Goal: Find specific page/section: Find specific page/section

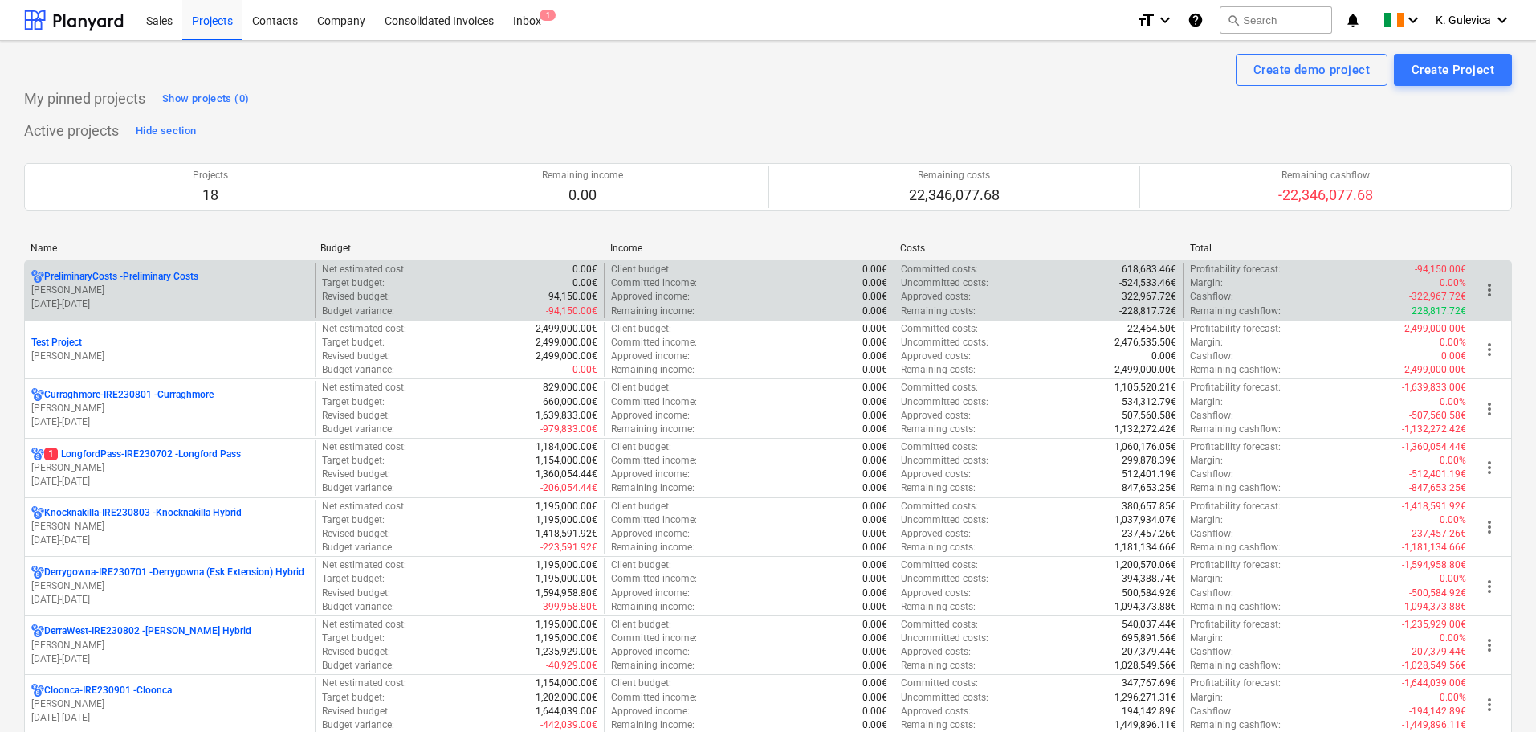
click at [76, 302] on p "[DATE] - [DATE]" at bounding box center [169, 304] width 277 height 14
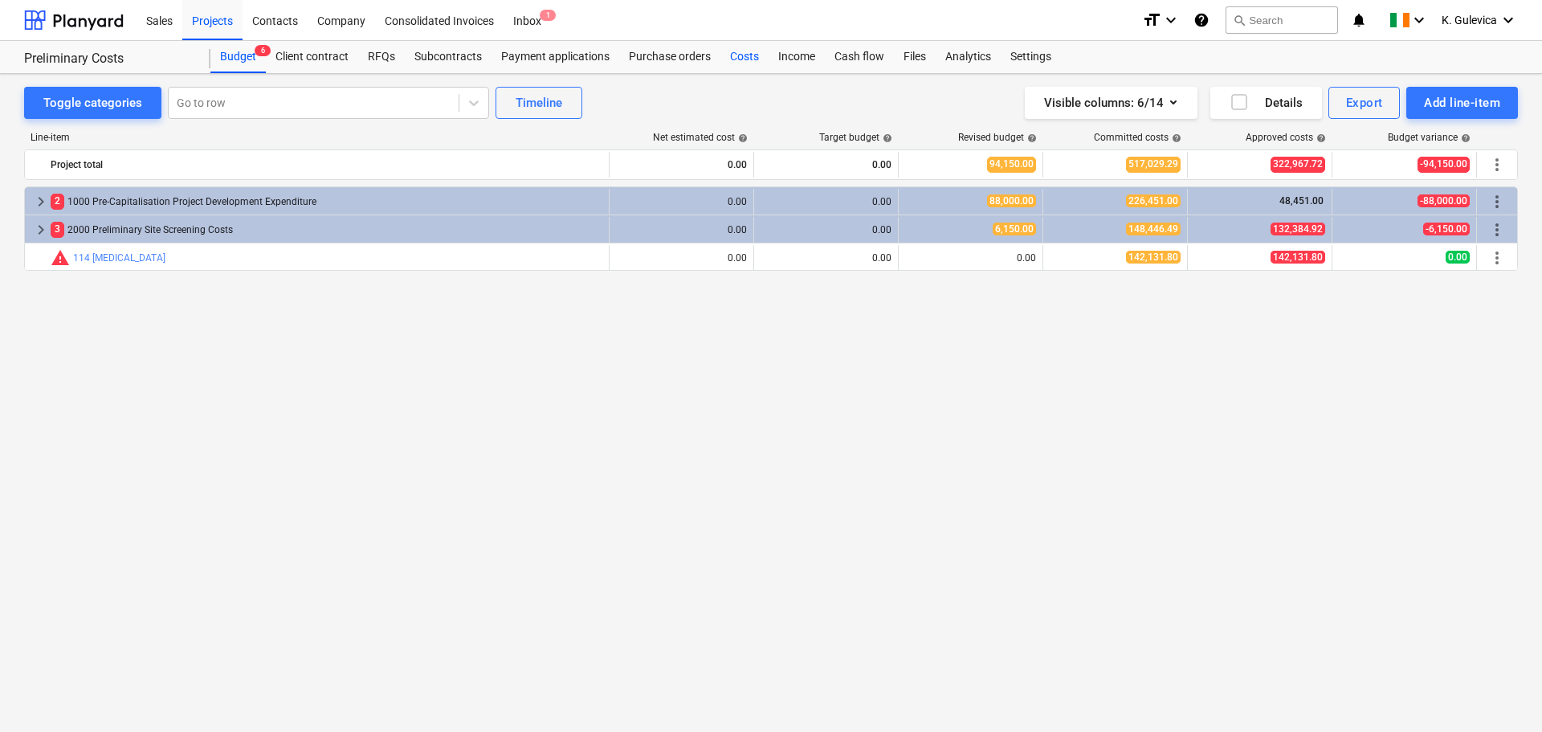
click at [745, 62] on div "Costs" at bounding box center [744, 57] width 48 height 32
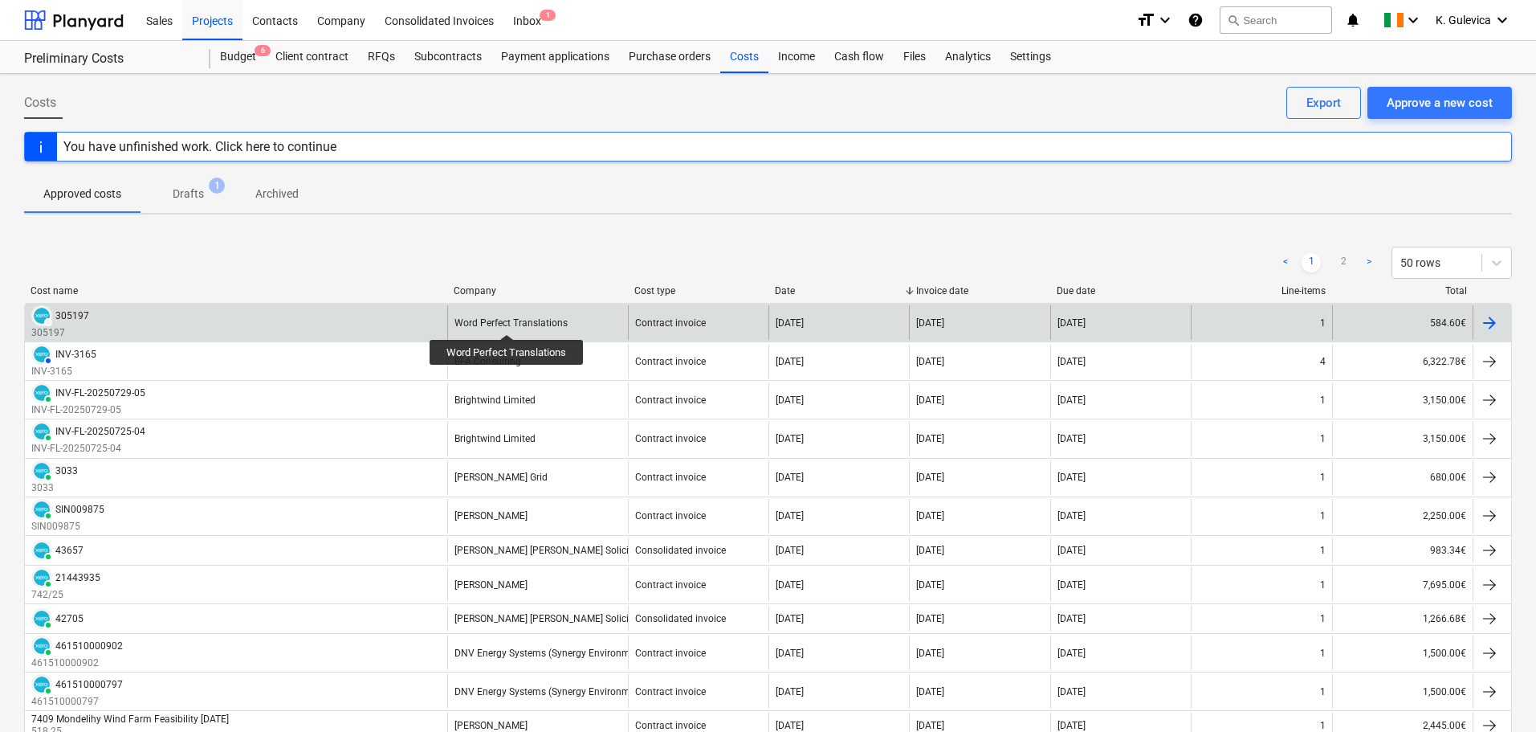
click at [507, 320] on div "Word Perfect Translations" at bounding box center [511, 322] width 113 height 11
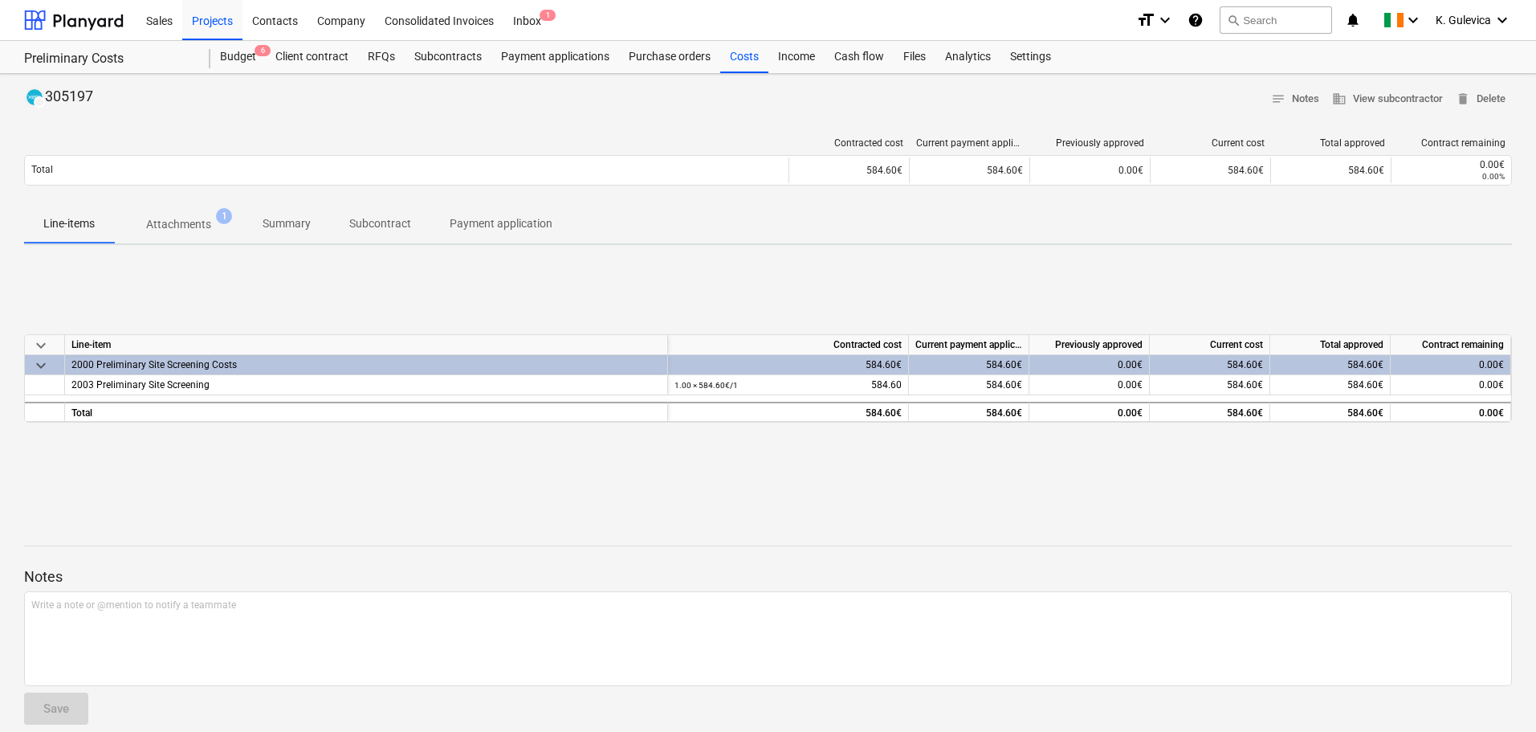
click at [293, 222] on p "Summary" at bounding box center [287, 223] width 48 height 17
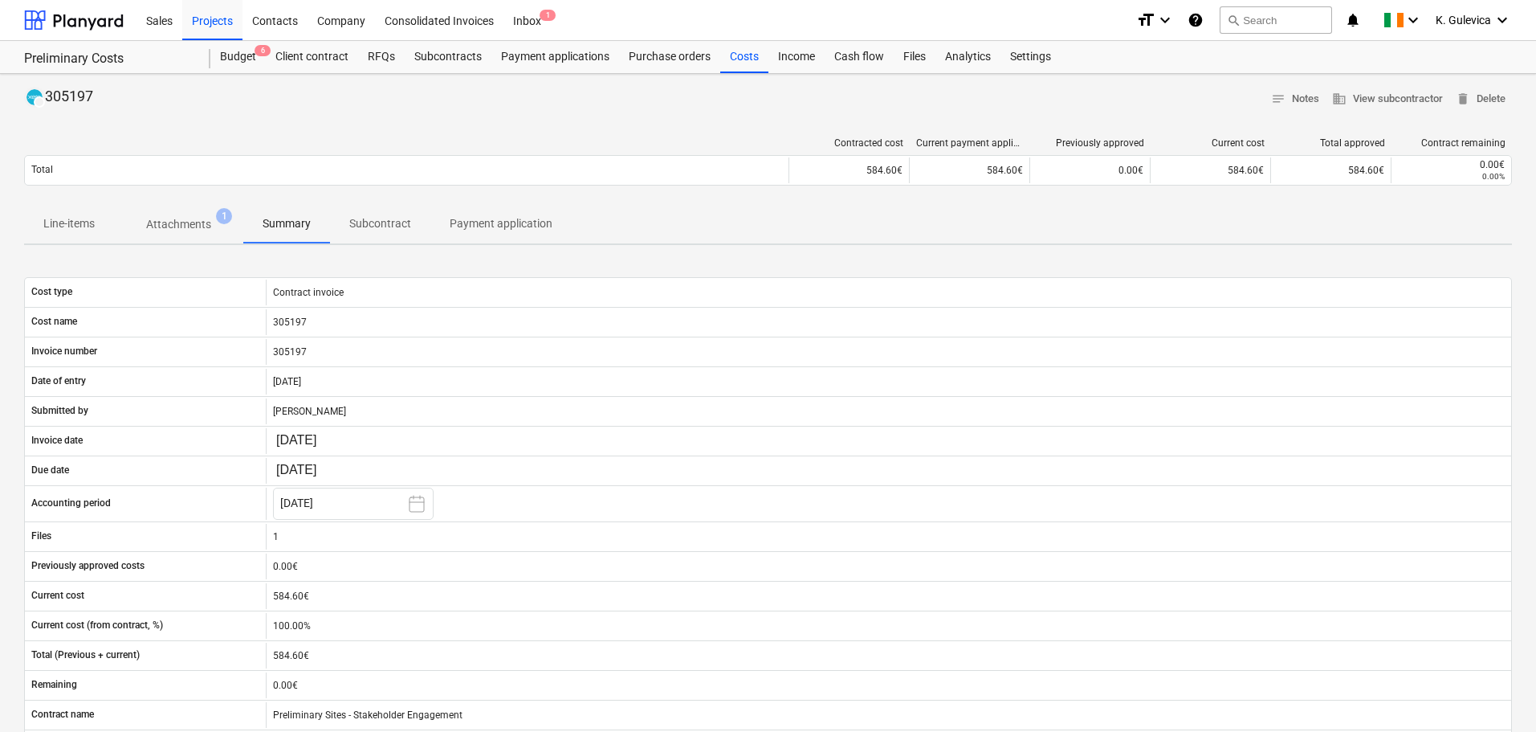
click at [83, 224] on p "Line-items" at bounding box center [68, 223] width 51 height 17
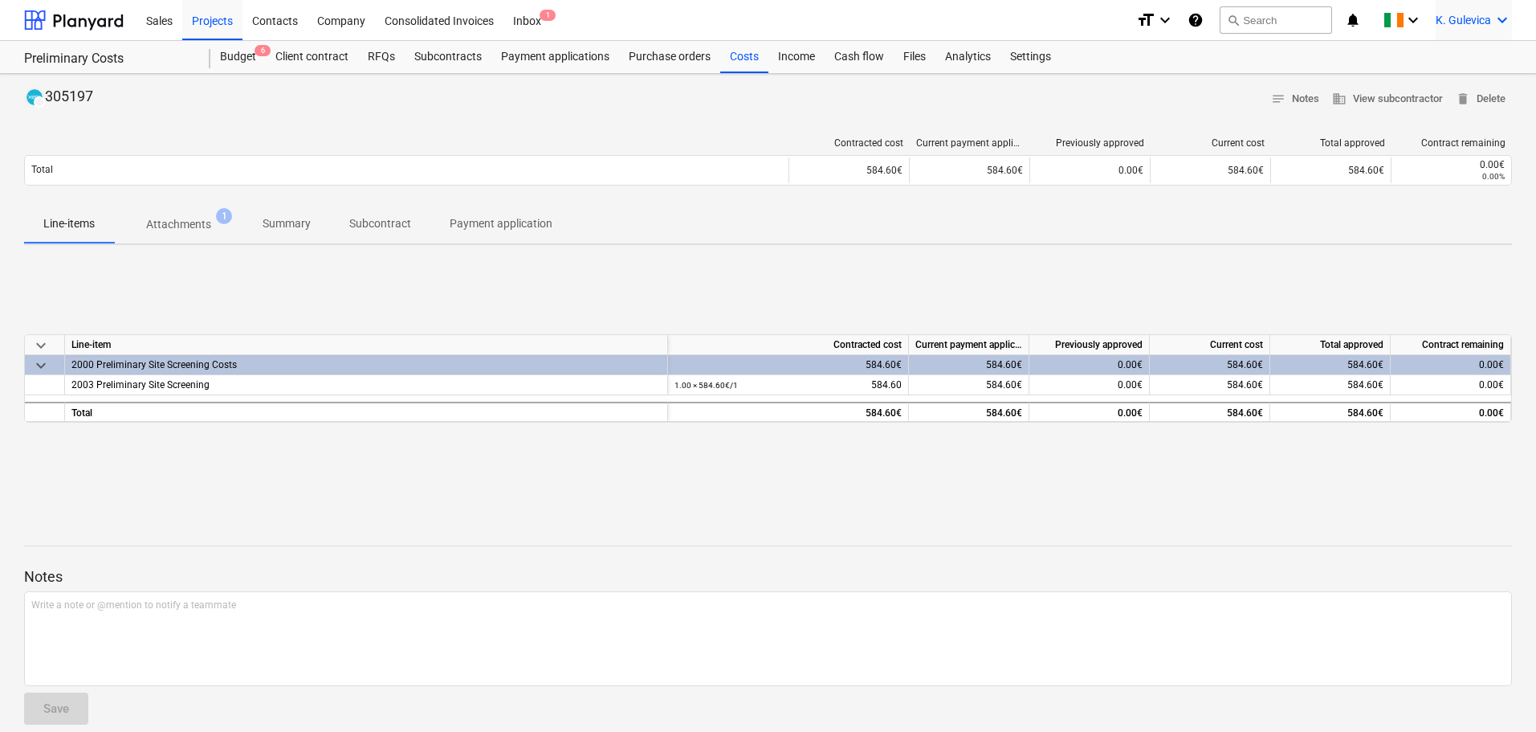
click at [1462, 18] on span "K. Gulevica" at bounding box center [1463, 20] width 55 height 13
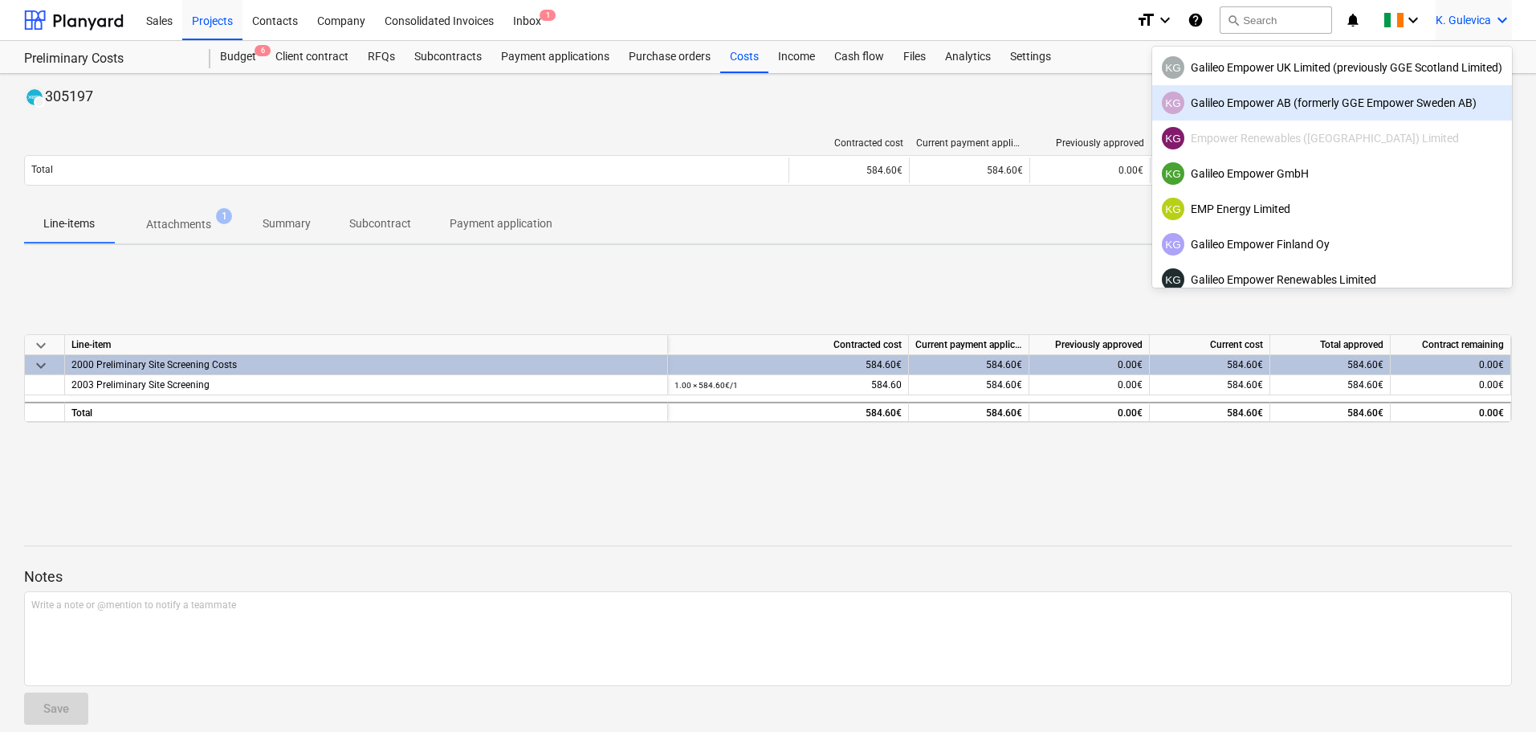
click at [1264, 99] on div "KG Galileo Empower AB (formerly GGE Empower Sweden AB)" at bounding box center [1332, 103] width 341 height 22
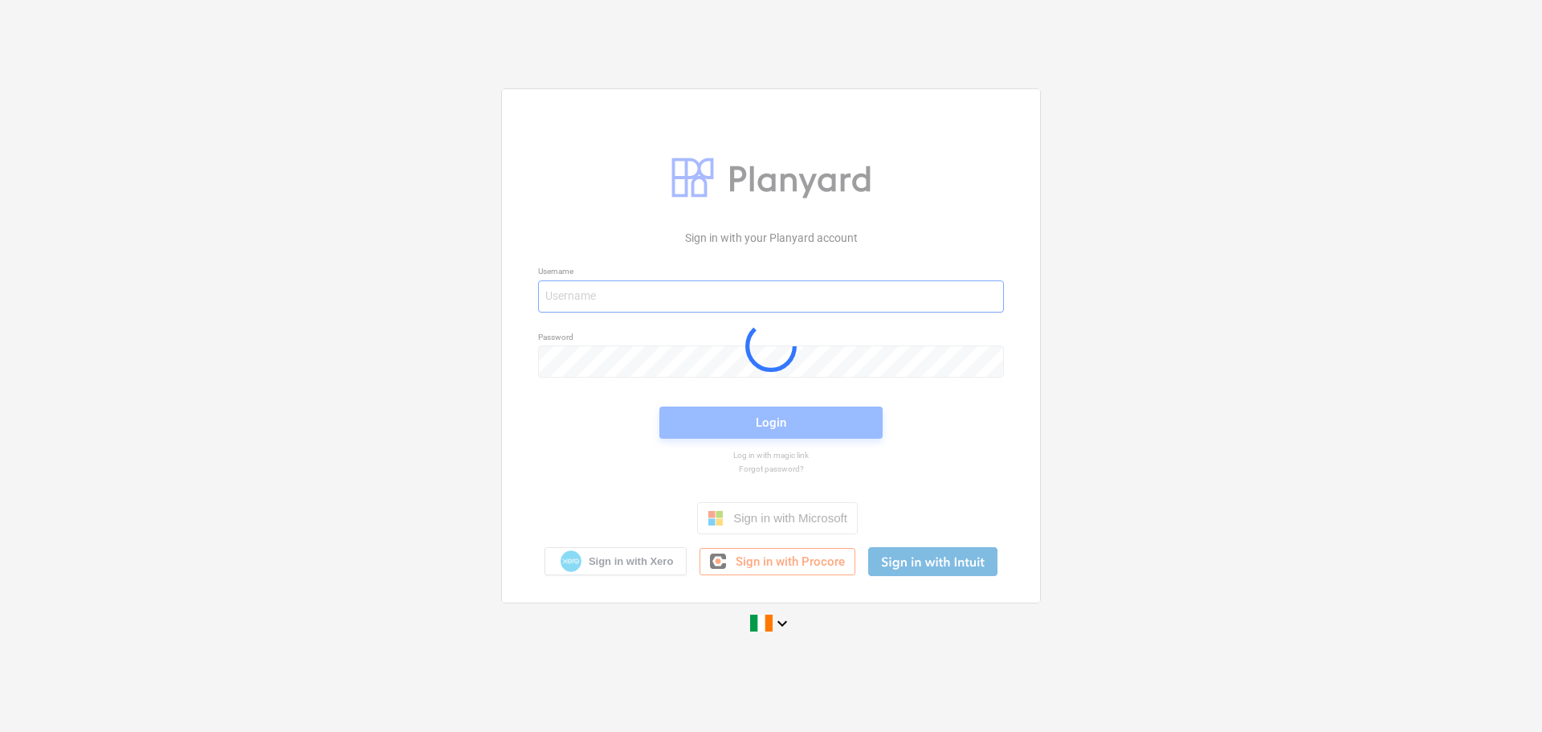
type input "[EMAIL_ADDRESS][DOMAIN_NAME]"
